Goal: Task Accomplishment & Management: Use online tool/utility

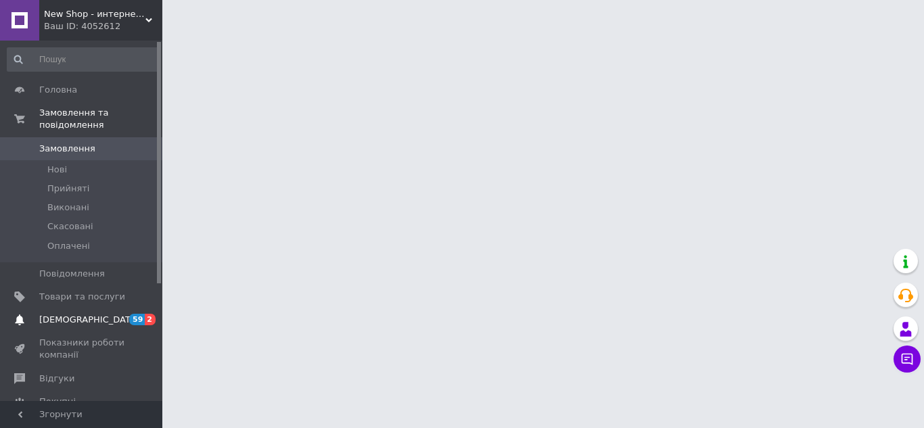
click at [89, 314] on span "Сповіщення" at bounding box center [82, 320] width 86 height 12
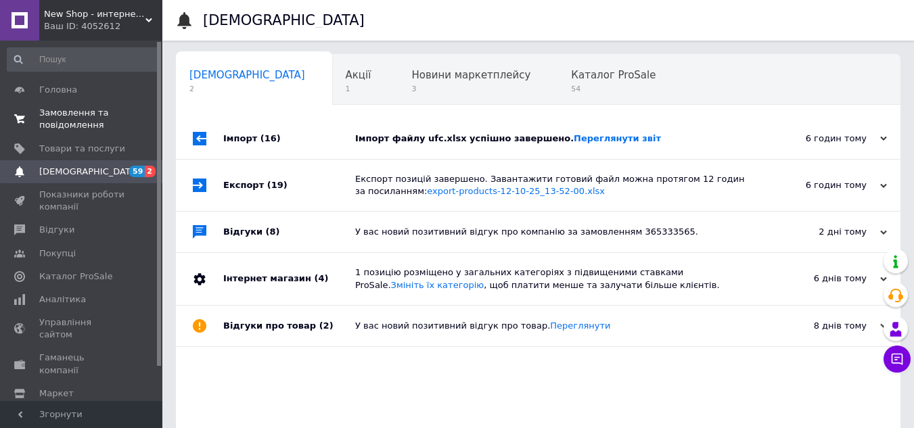
click at [72, 123] on span "Замовлення та повідомлення" at bounding box center [82, 119] width 86 height 24
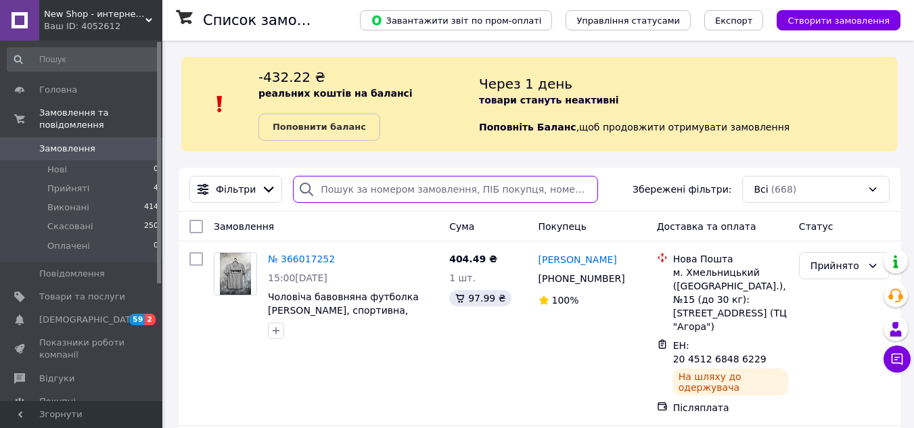
click at [421, 191] on input "search" at bounding box center [445, 189] width 305 height 27
paste input "Пуць"
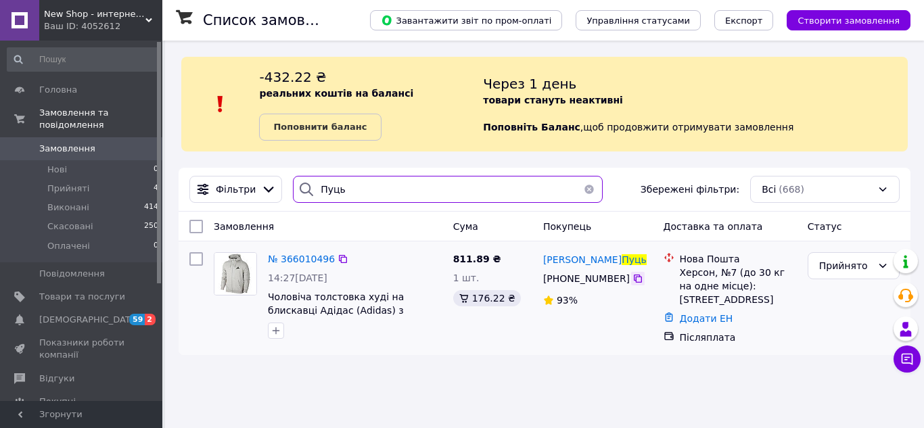
type input "Пуць"
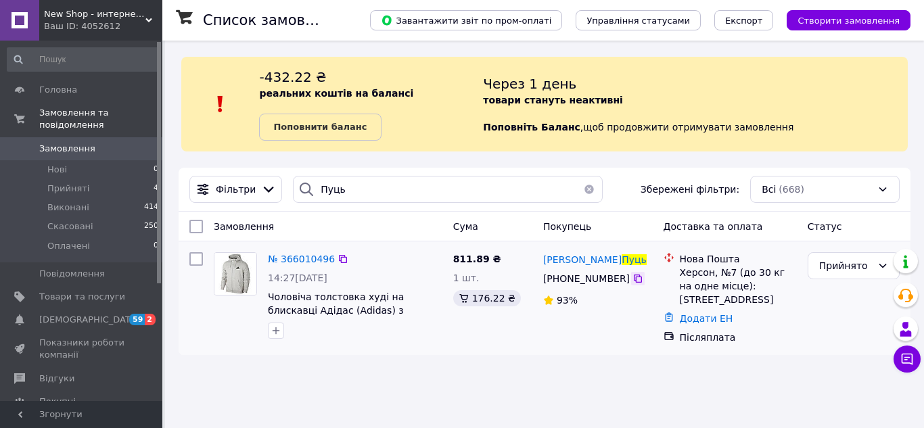
click at [634, 279] on icon at bounding box center [638, 279] width 8 height 8
click at [814, 336] on div "Прийнято" at bounding box center [853, 298] width 103 height 103
click at [91, 25] on div "Ваш ID: 4052612" at bounding box center [103, 26] width 118 height 12
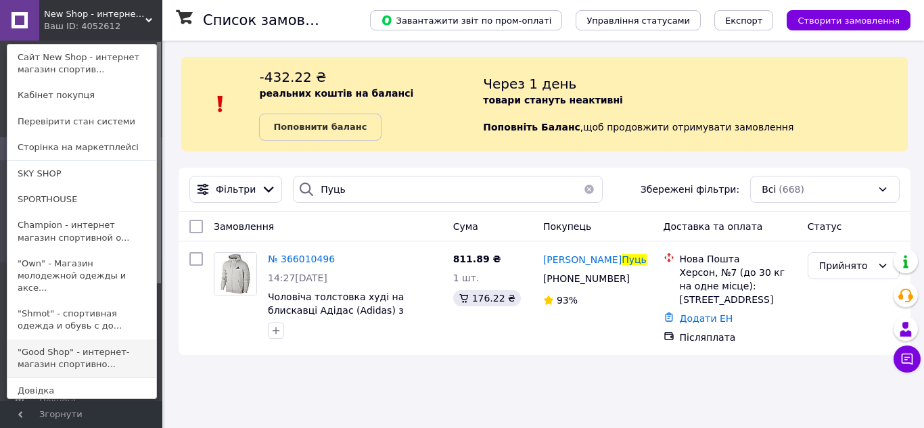
click at [71, 340] on link ""Good Shop" - интернет-магазин спортивно..." at bounding box center [81, 359] width 149 height 38
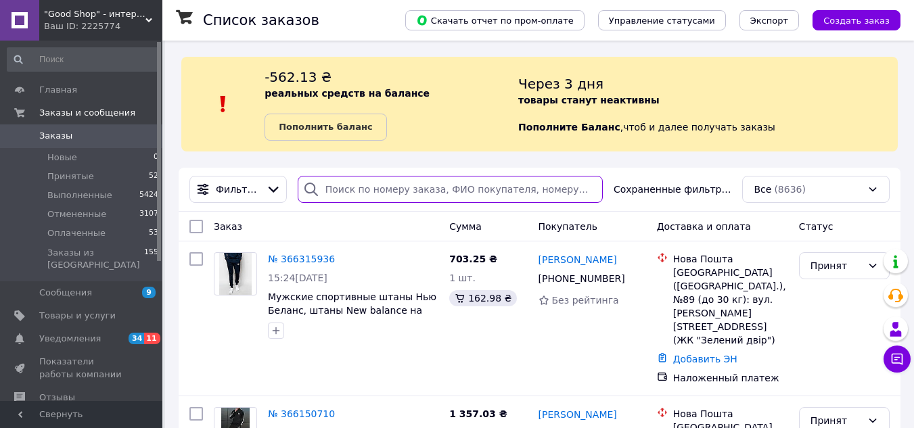
click at [394, 185] on input "search" at bounding box center [450, 189] width 305 height 27
paste input "[PERSON_NAME]"
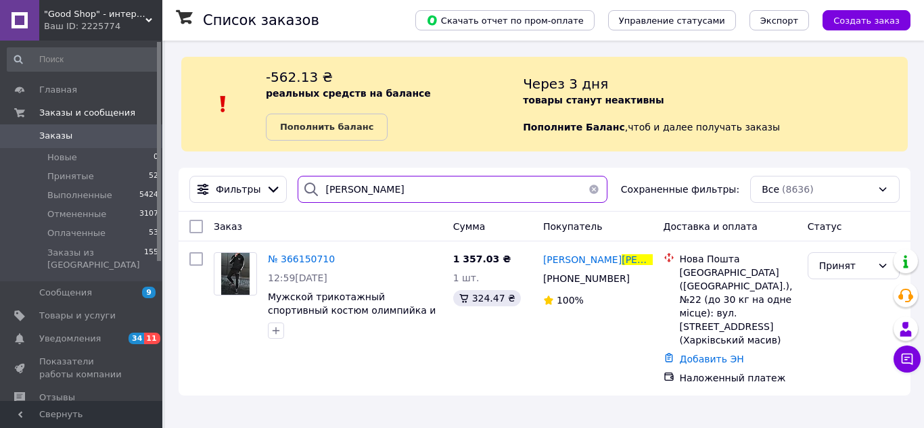
type input "[PERSON_NAME]"
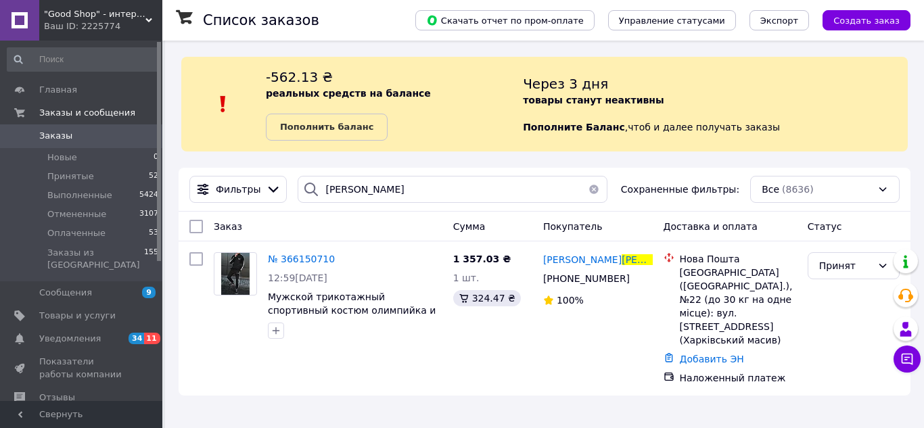
click at [83, 25] on div "Ваш ID: 2225774" at bounding box center [103, 26] width 118 height 12
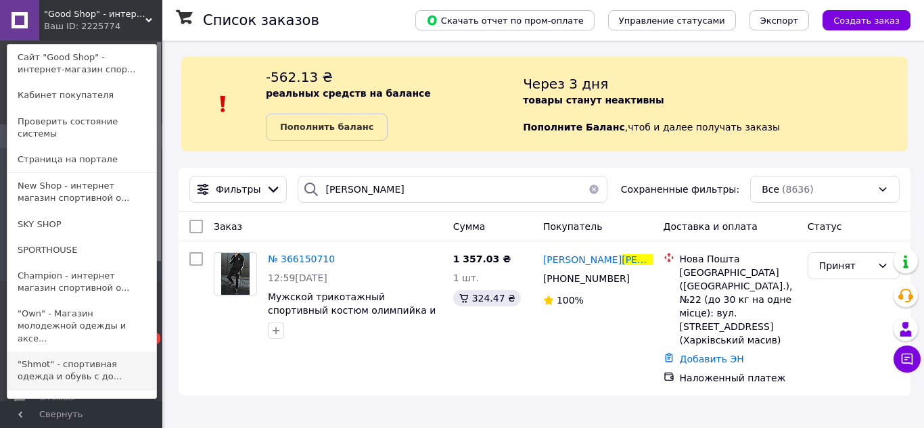
click at [66, 352] on link ""Shmot" - спортивная одежда и обувь с до..." at bounding box center [81, 371] width 149 height 38
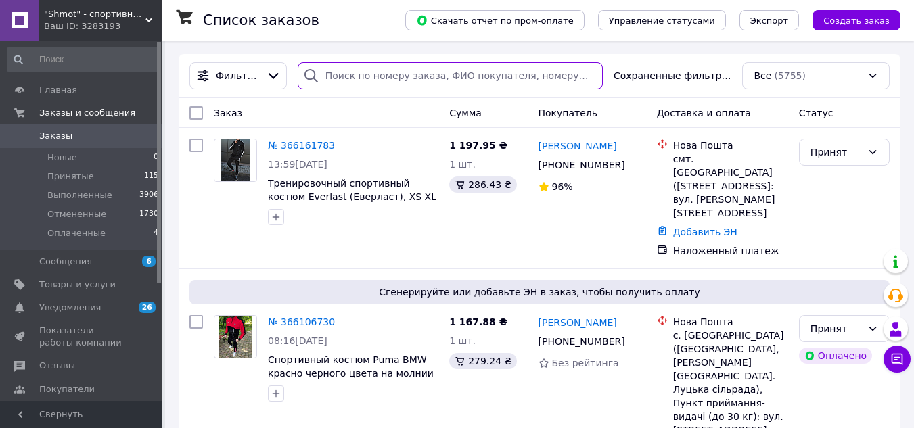
click at [434, 70] on input "search" at bounding box center [450, 75] width 305 height 27
paste input "Савюк"
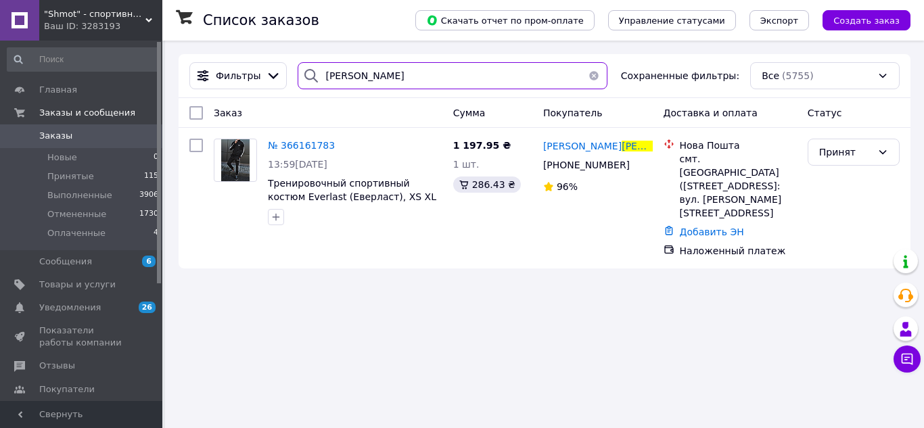
type input "Савюк"
click at [88, 26] on div "Ваш ID: 3283193" at bounding box center [103, 26] width 118 height 12
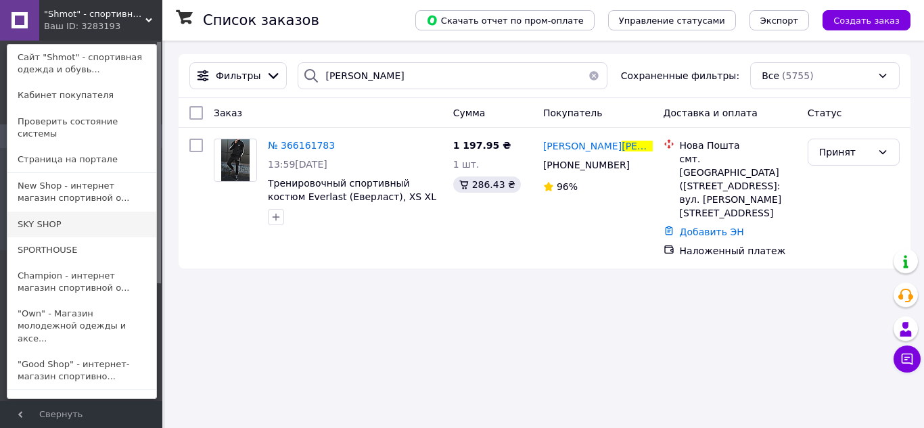
click at [59, 212] on link "SKY SHOP" at bounding box center [81, 225] width 149 height 26
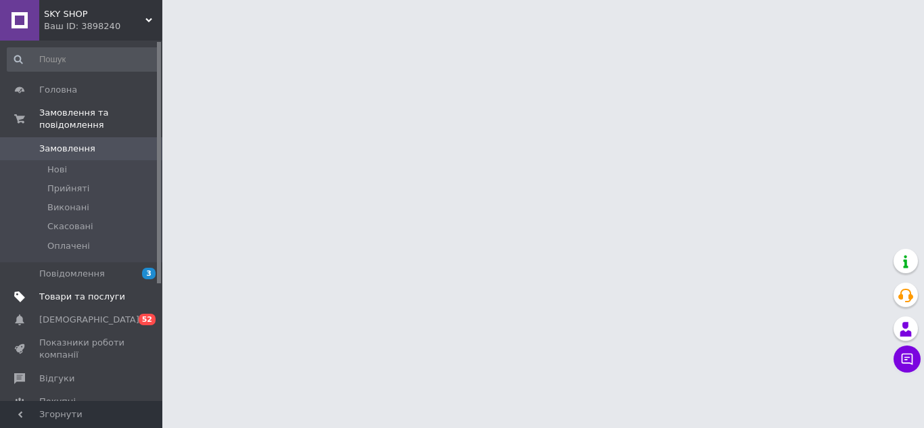
click at [84, 291] on span "Товари та послуги" at bounding box center [82, 297] width 86 height 12
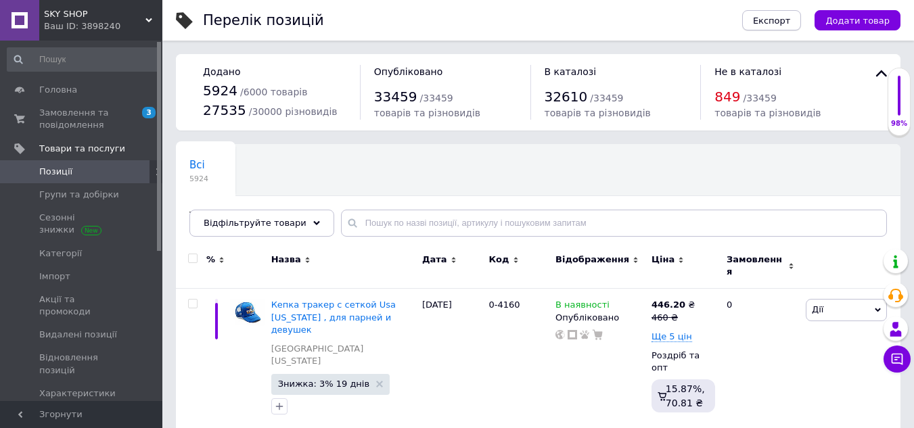
click at [791, 24] on span "Експорт" at bounding box center [772, 21] width 38 height 10
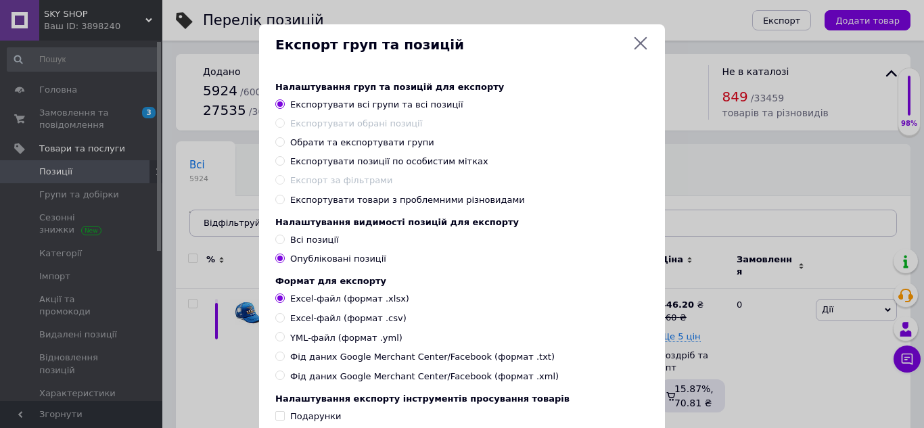
click at [361, 144] on span "Обрати та експортувати групи" at bounding box center [362, 142] width 144 height 10
click at [284, 144] on input "Обрати та експортувати групи" at bounding box center [279, 141] width 9 height 9
radio input "true"
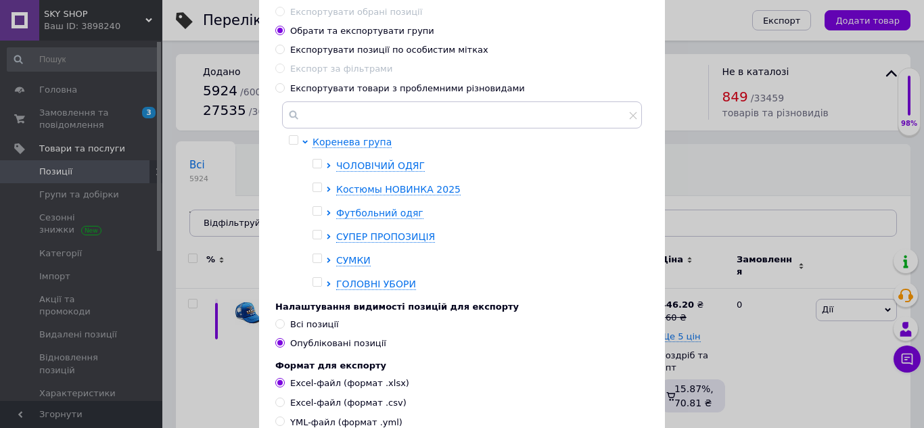
scroll to position [135, 0]
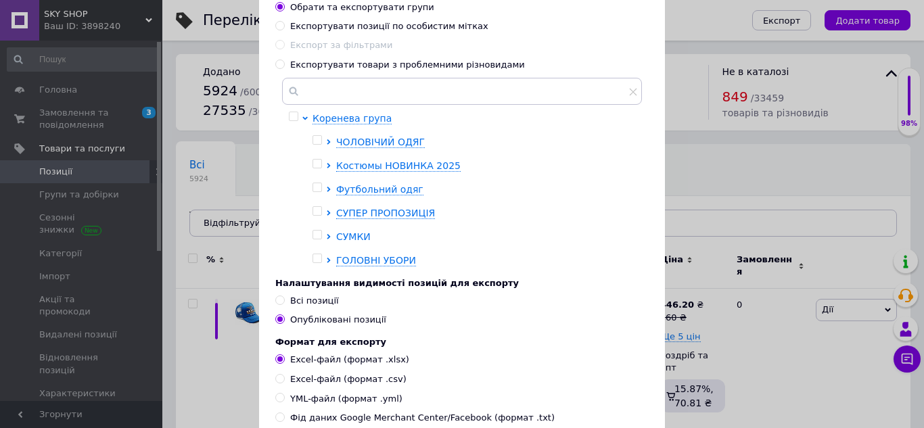
click at [327, 235] on icon at bounding box center [328, 236] width 3 height 5
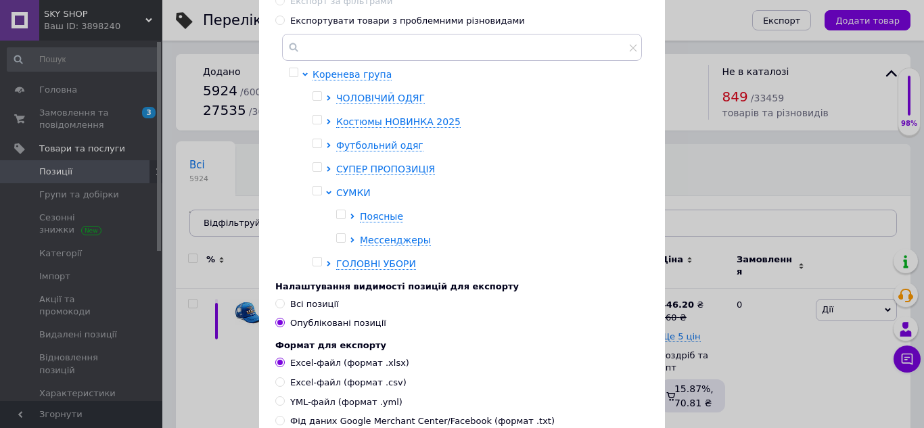
scroll to position [203, 0]
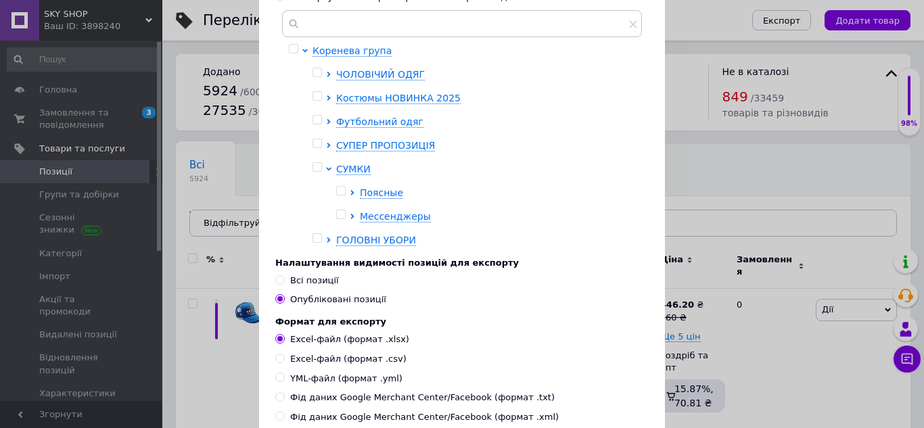
click at [339, 193] on input "checkbox" at bounding box center [340, 191] width 9 height 9
checkbox input "true"
click at [351, 193] on icon at bounding box center [351, 192] width 3 height 5
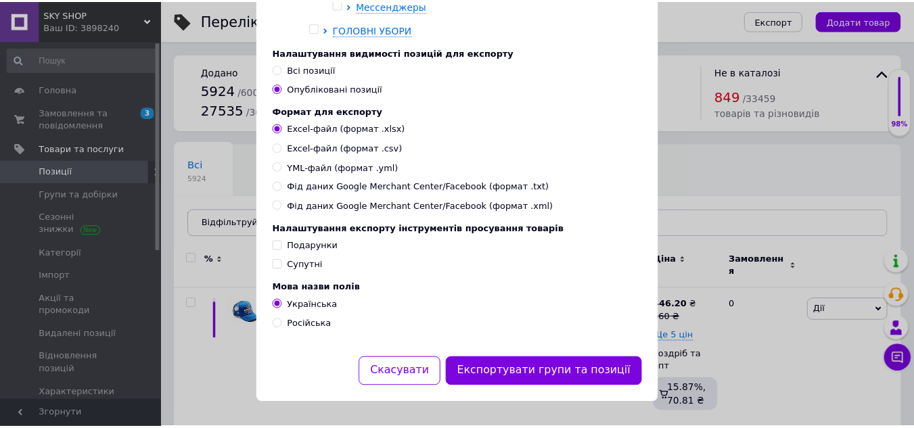
scroll to position [472, 0]
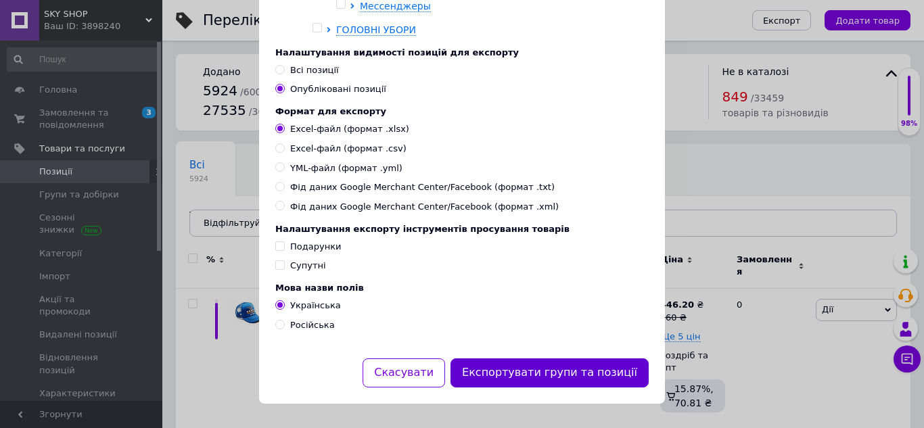
click at [550, 369] on button "Експортувати групи та позиції" at bounding box center [550, 373] width 198 height 29
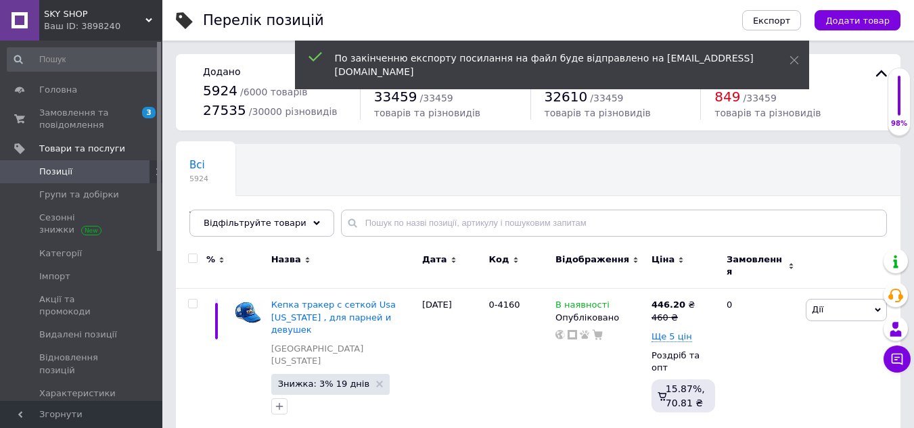
click at [99, 411] on span "Сповіщення" at bounding box center [82, 417] width 86 height 12
